Goal: Task Accomplishment & Management: Manage account settings

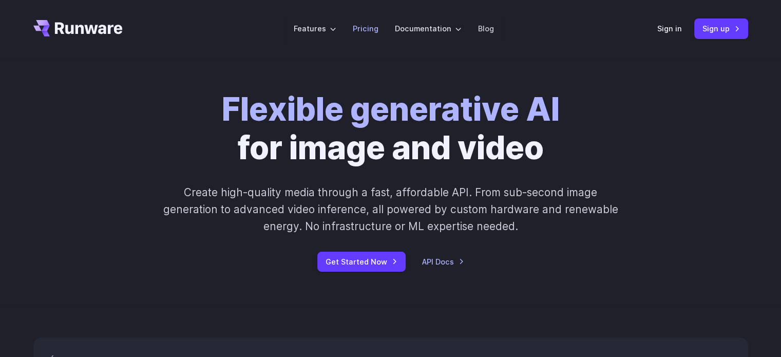
click at [378, 33] on link "Pricing" at bounding box center [366, 29] width 26 height 12
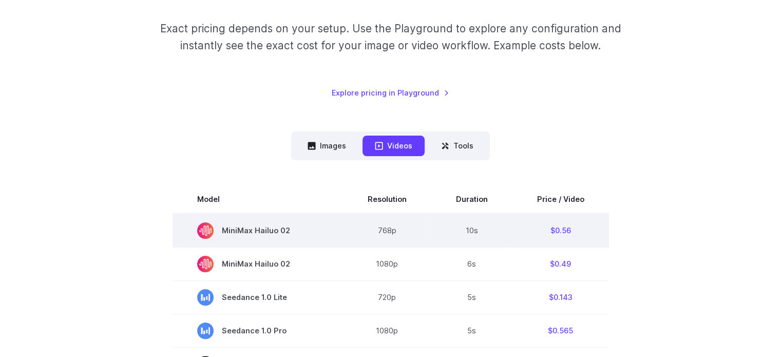
scroll to position [154, 0]
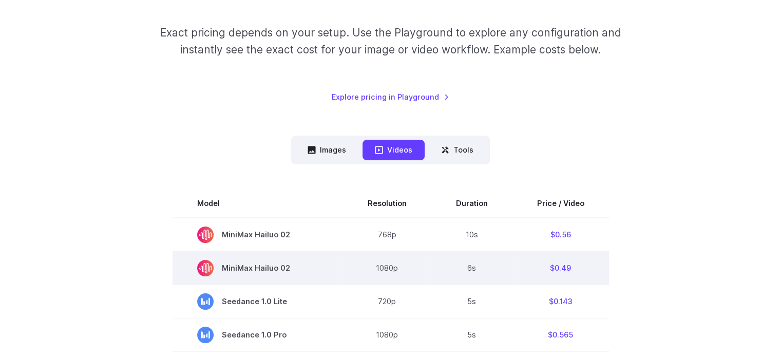
click at [269, 266] on span "MiniMax Hailuo 02" at bounding box center [257, 268] width 121 height 16
click at [220, 265] on span "MiniMax Hailuo 02" at bounding box center [257, 268] width 121 height 16
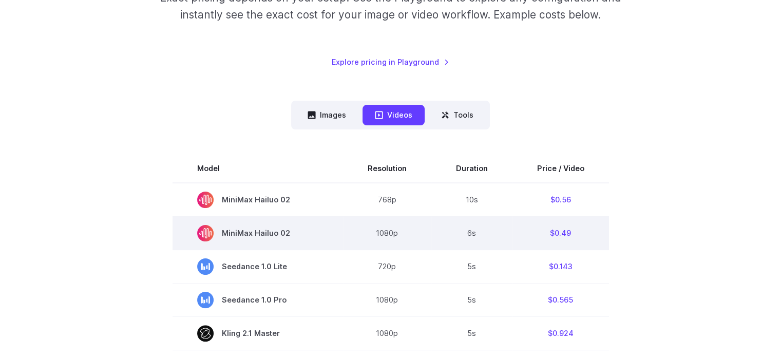
scroll to position [205, 0]
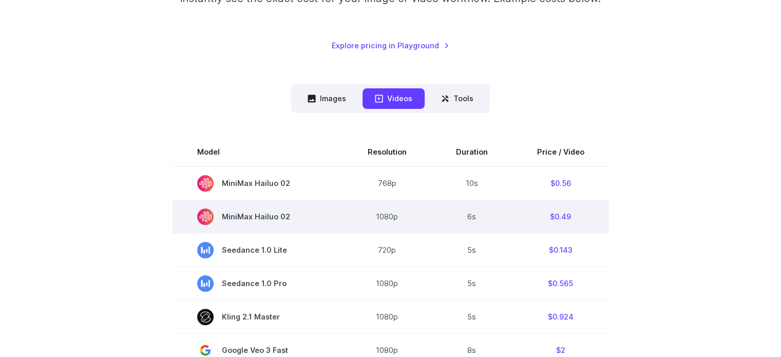
click at [206, 218] on rect at bounding box center [205, 216] width 16 height 16
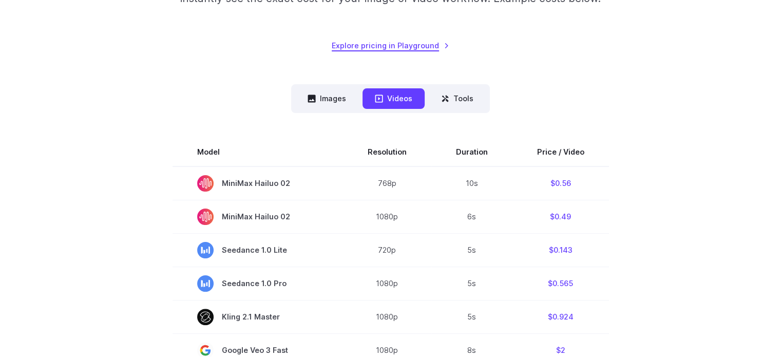
click at [363, 48] on link "Explore pricing in Playground" at bounding box center [391, 46] width 118 height 12
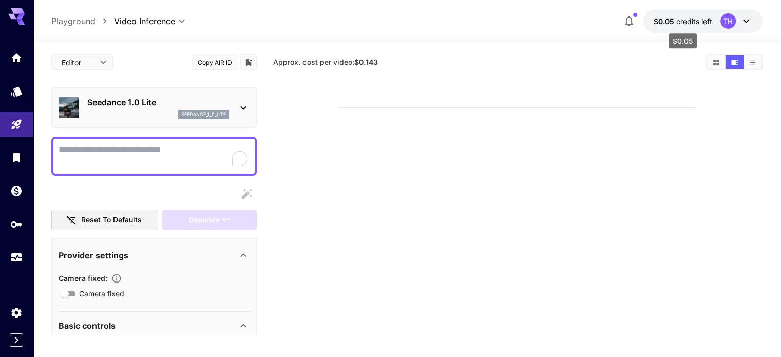
click at [690, 19] on span "credits left" at bounding box center [694, 21] width 36 height 9
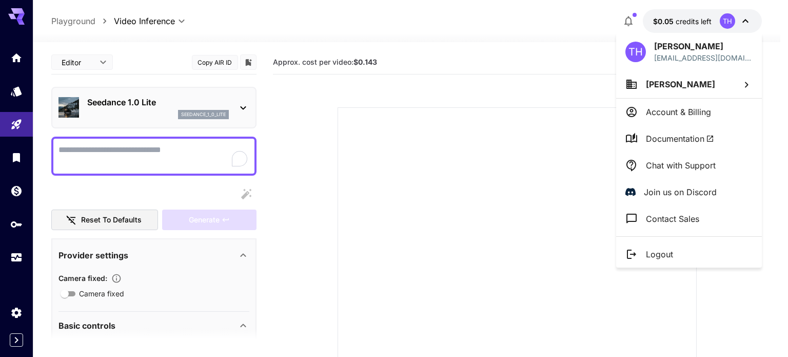
click at [560, 44] on div at bounding box center [394, 178] width 788 height 357
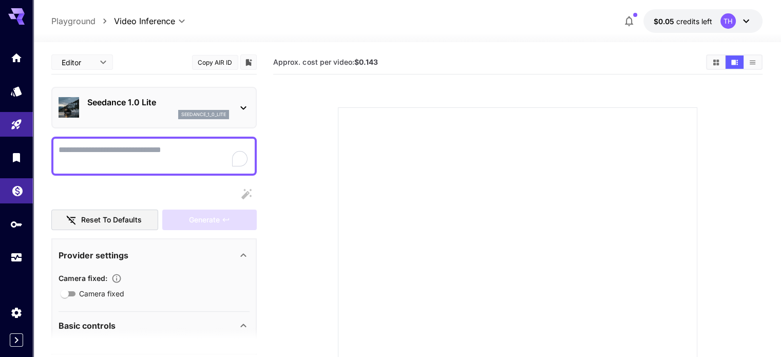
click at [26, 201] on link at bounding box center [16, 190] width 33 height 25
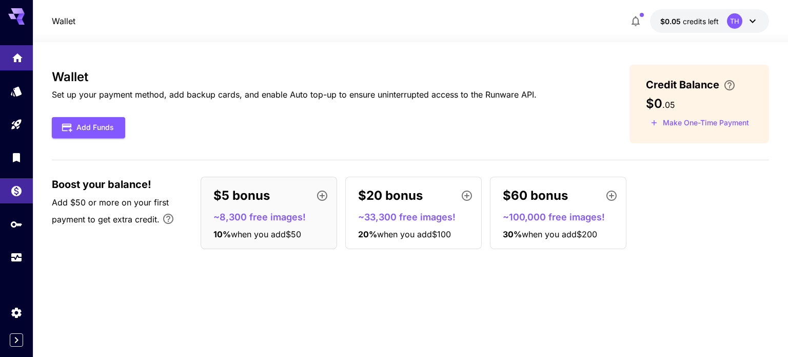
click at [27, 55] on link at bounding box center [16, 57] width 33 height 25
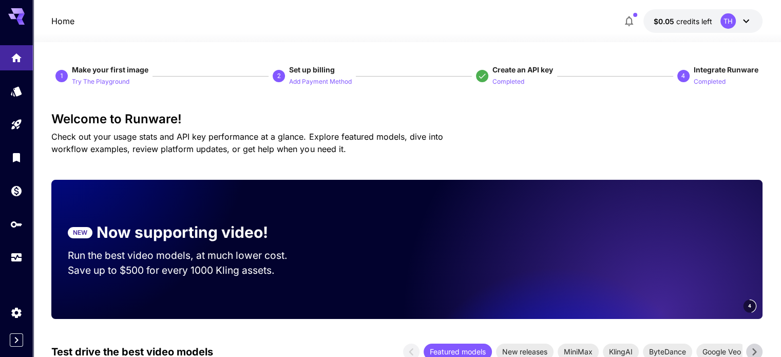
click at [736, 24] on div "TH" at bounding box center [736, 20] width 32 height 15
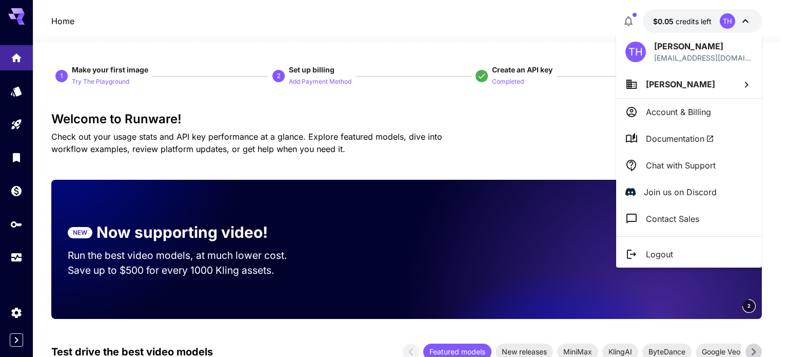
click at [676, 106] on p "Account & Billing" at bounding box center [678, 112] width 65 height 12
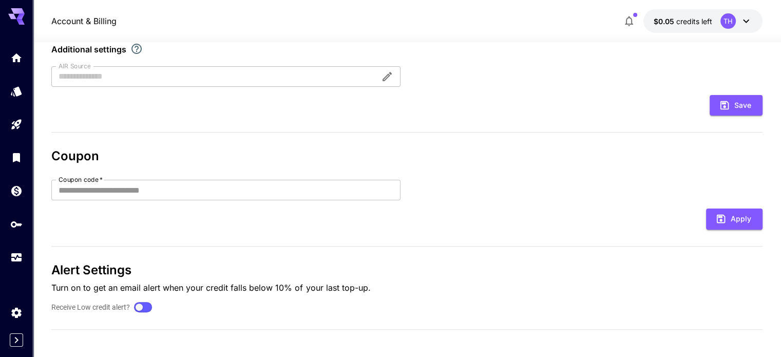
scroll to position [269, 0]
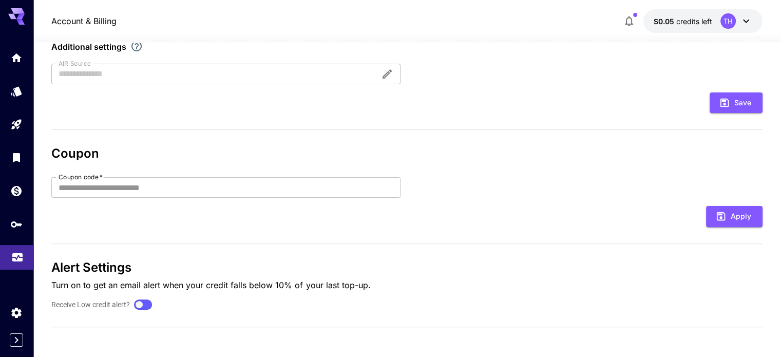
click at [29, 256] on link at bounding box center [16, 257] width 33 height 25
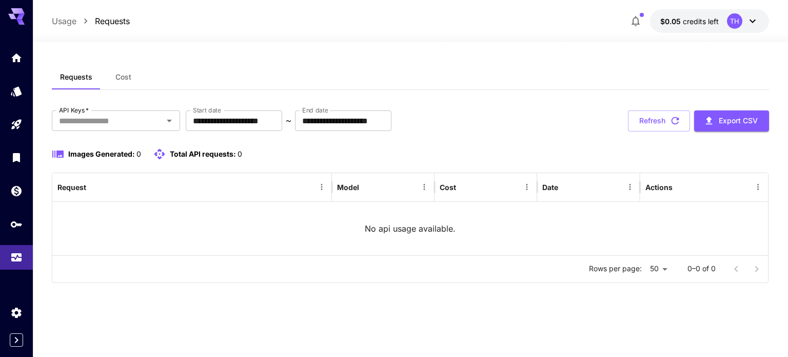
click at [21, 16] on icon at bounding box center [20, 17] width 8 height 6
